Goal: Navigation & Orientation: Find specific page/section

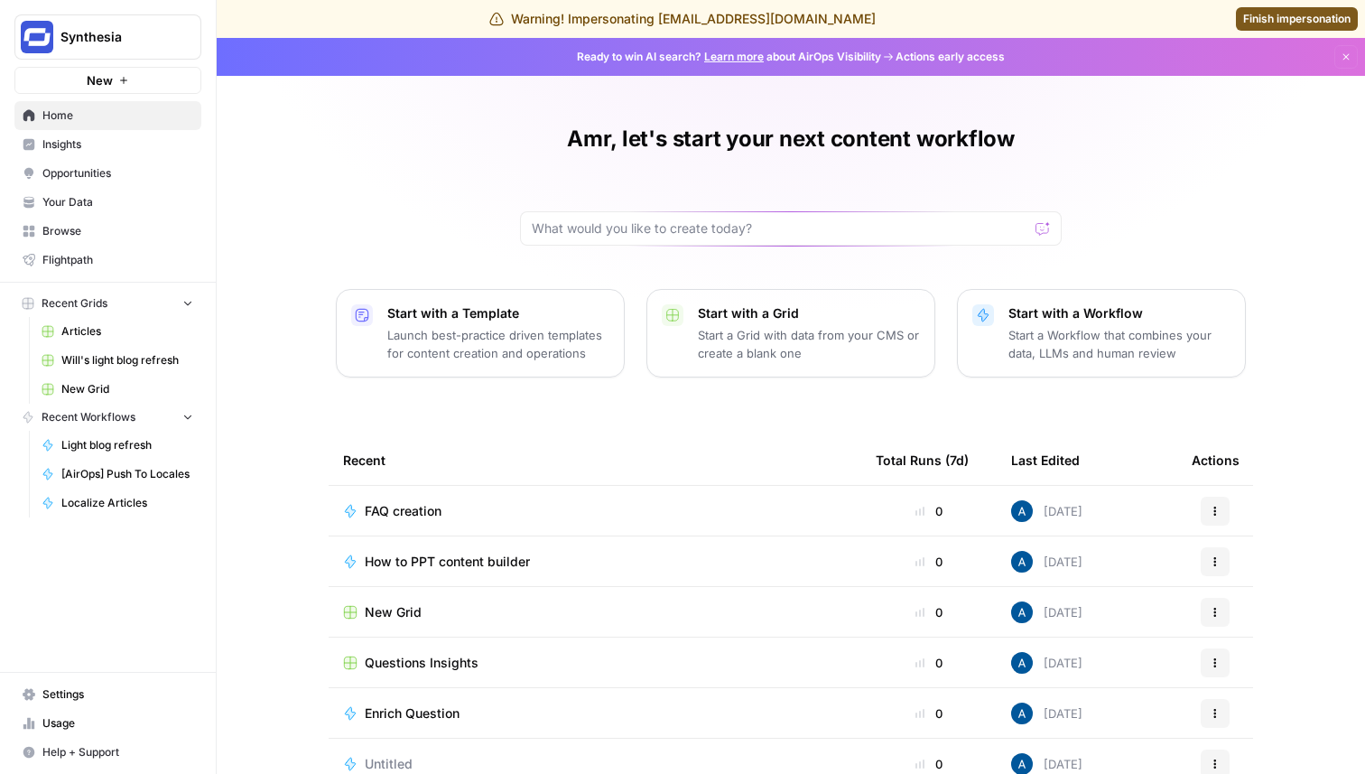
click at [105, 144] on span "Insights" at bounding box center [117, 144] width 151 height 16
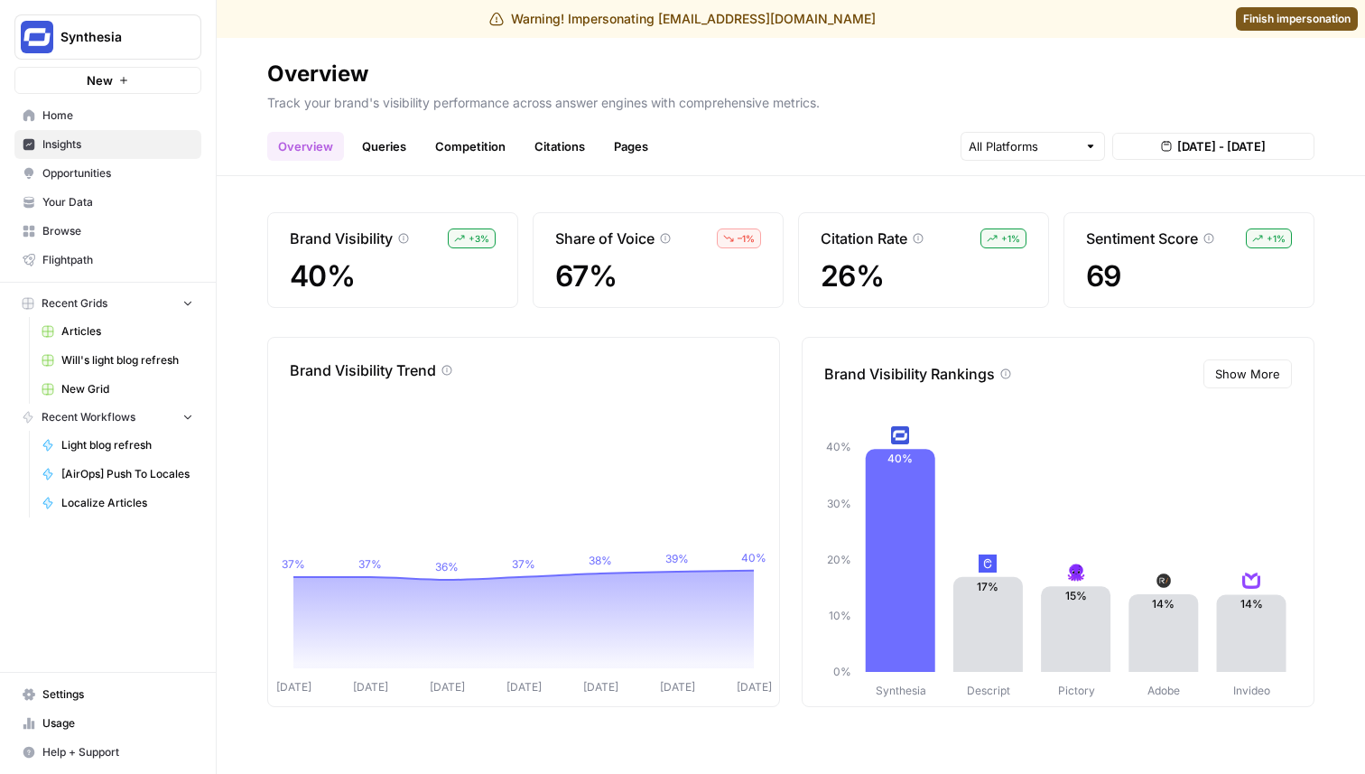
click at [380, 136] on link "Queries" at bounding box center [384, 146] width 66 height 29
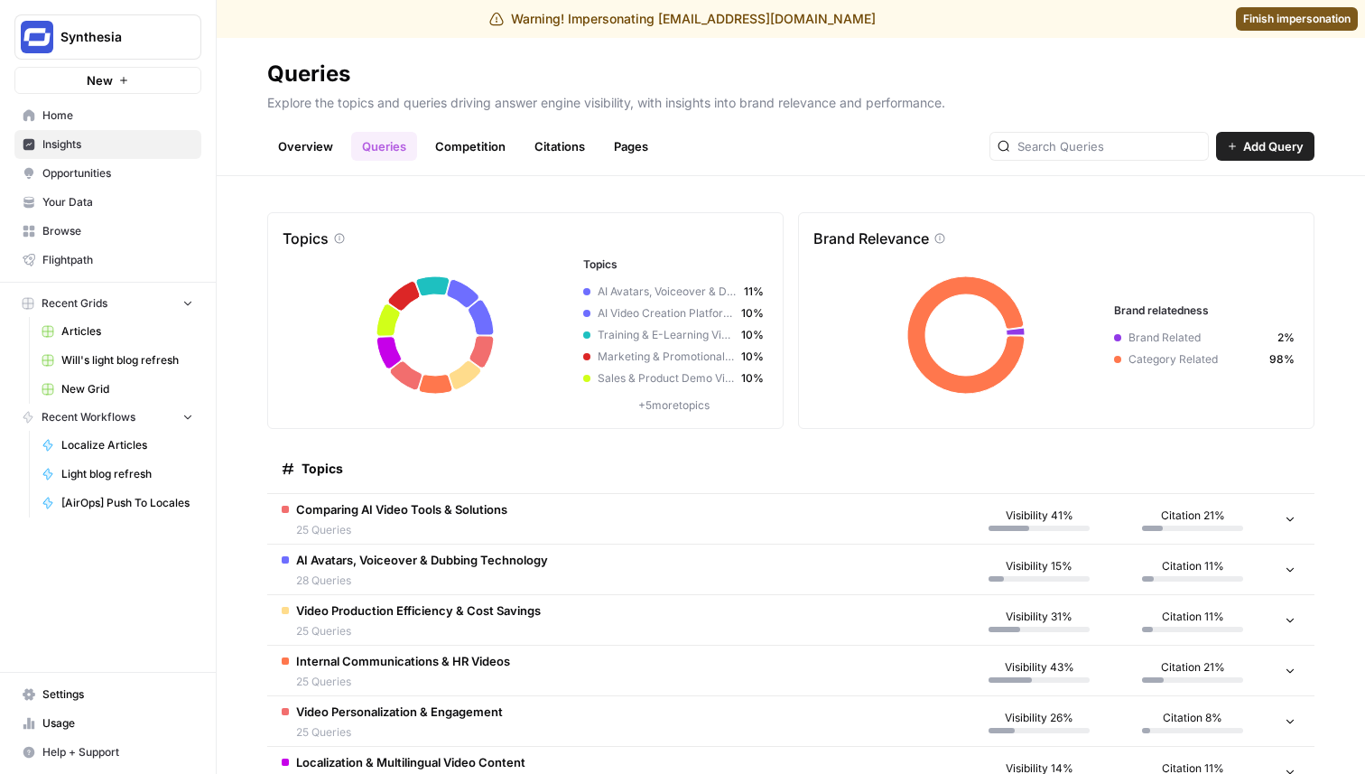
click at [88, 691] on span "Settings" at bounding box center [117, 694] width 151 height 16
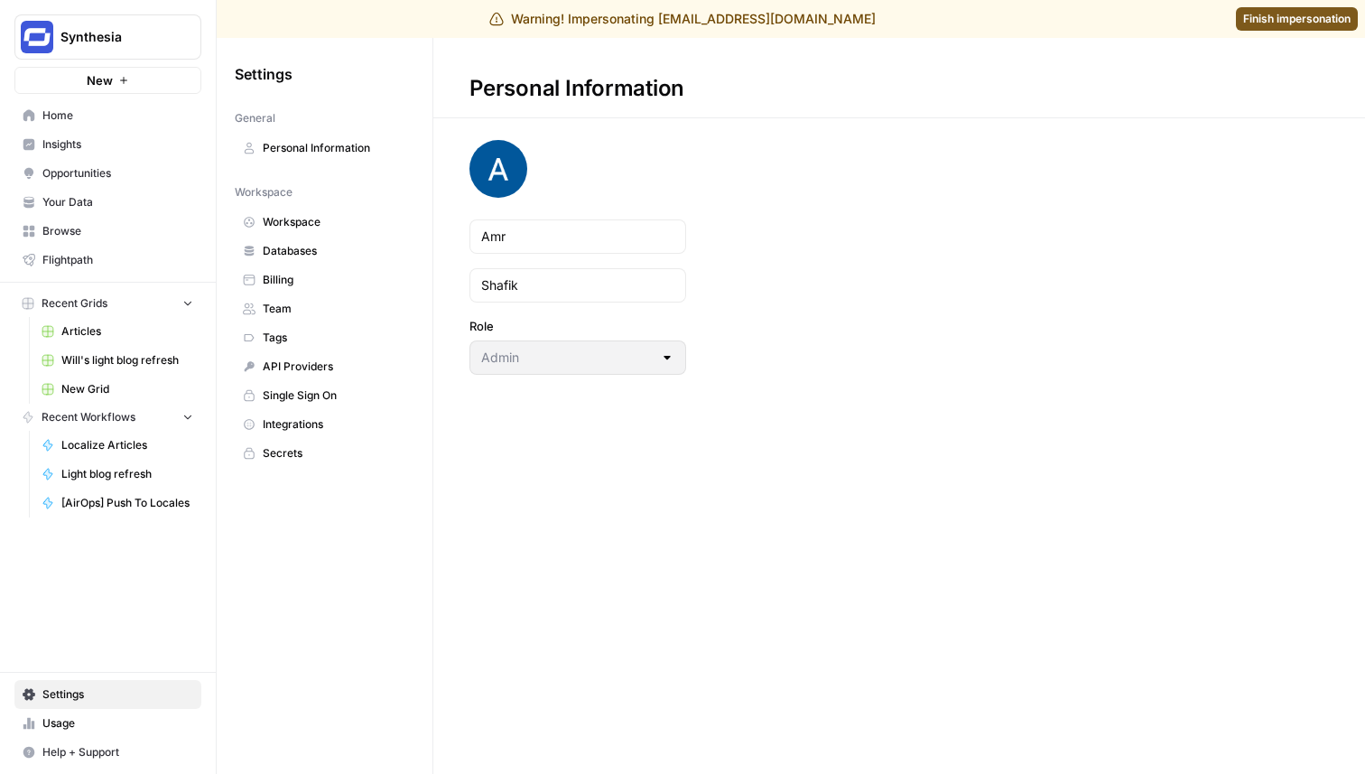
click at [293, 208] on link "Workspace" at bounding box center [325, 222] width 180 height 29
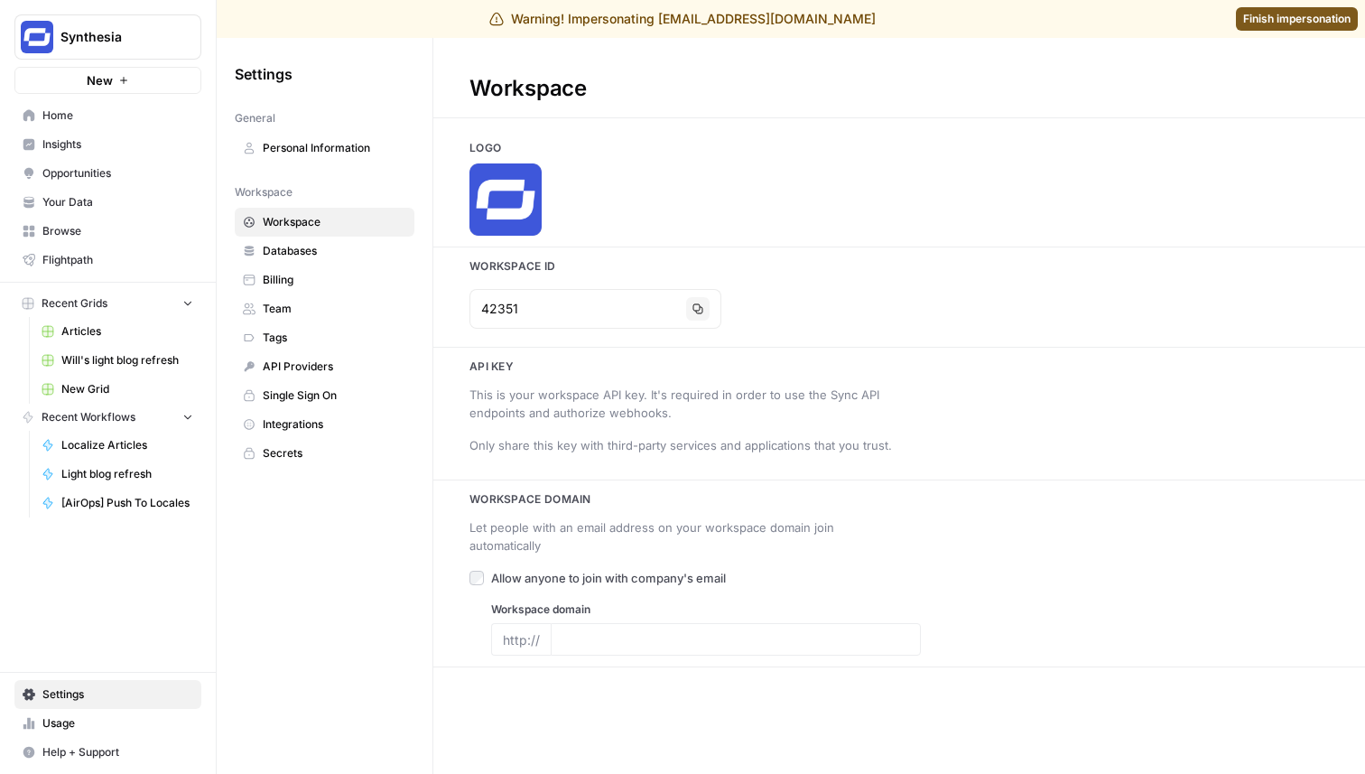
type input "[DOMAIN_NAME]"
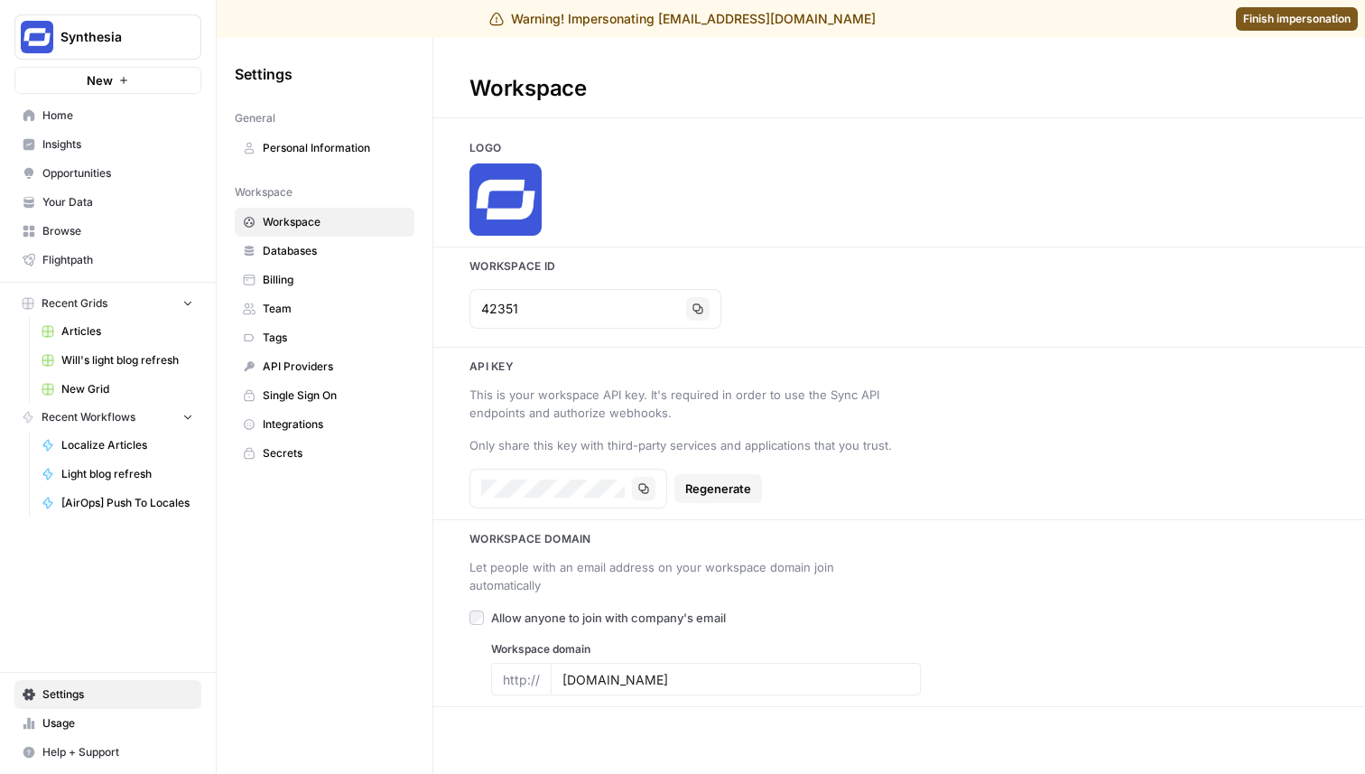
click at [154, 52] on button "Synthesia" at bounding box center [107, 36] width 187 height 45
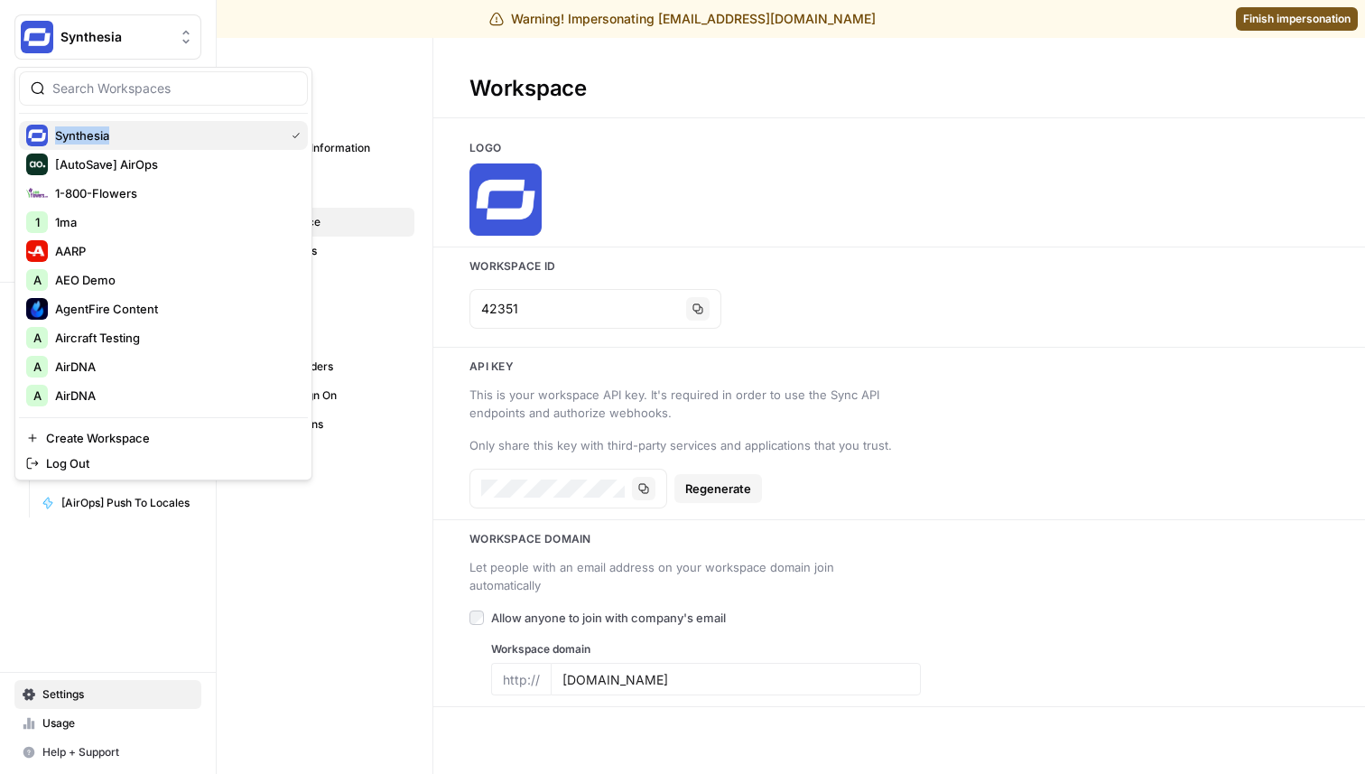
copy span "Synthesia"
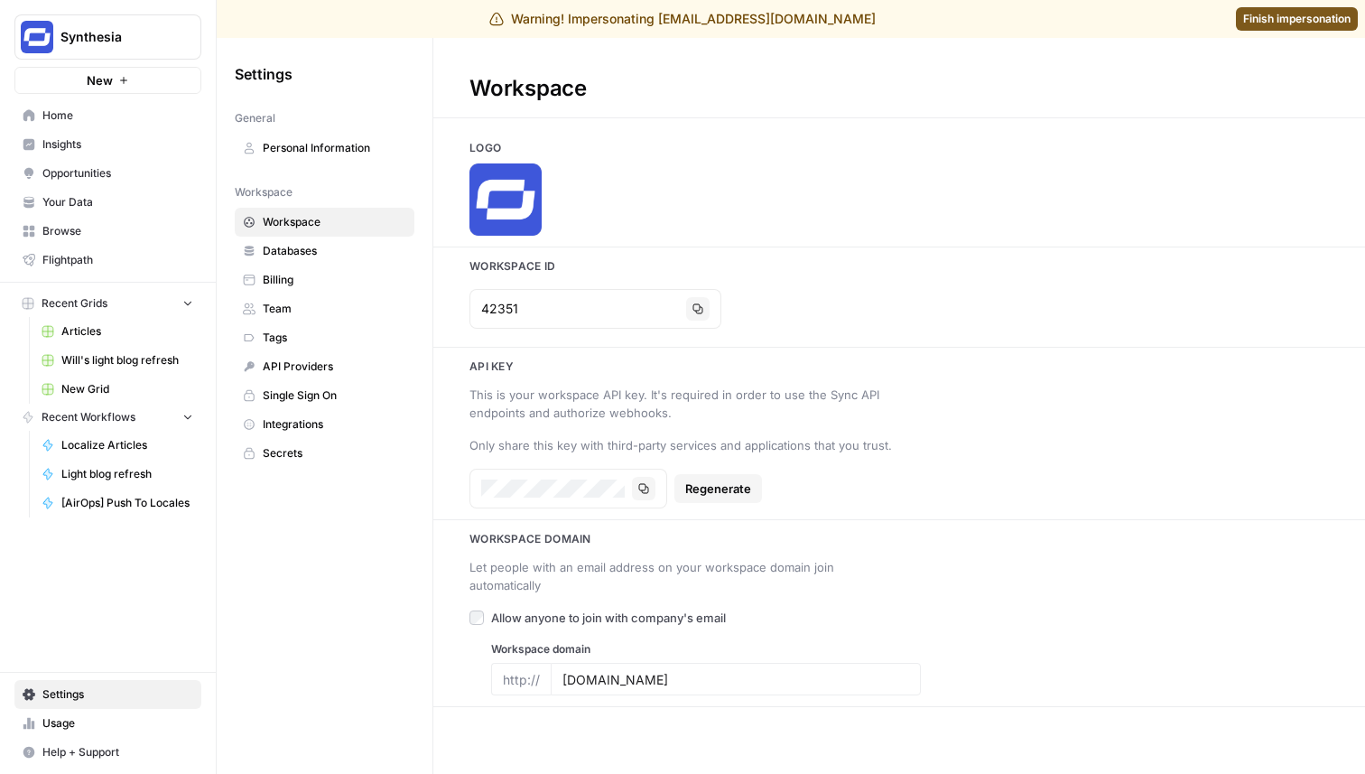
click at [889, 118] on div "Workspace Logo Workspace Id 42351 Copy Api key This is your workspace API key. …" at bounding box center [899, 406] width 932 height 736
click at [1262, 20] on span "Finish impersonation" at bounding box center [1296, 19] width 107 height 16
